Goal: Find specific fact

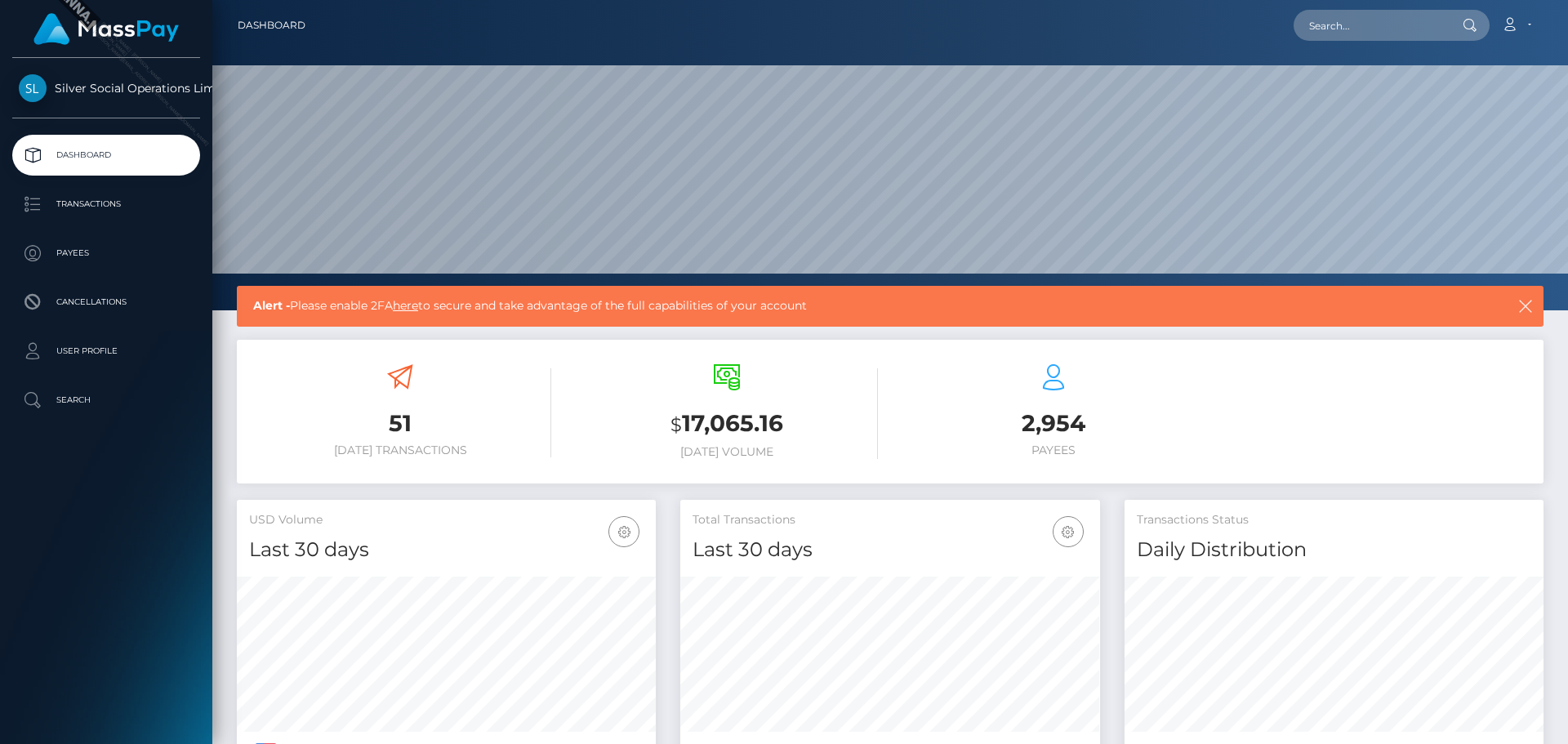
scroll to position [290, 420]
click at [679, 425] on small "$" at bounding box center [676, 424] width 12 height 23
click at [780, 417] on h3 "$ 17,065.16" at bounding box center [726, 425] width 303 height 34
copy h3 "17,065.16"
